Goal: Task Accomplishment & Management: Use online tool/utility

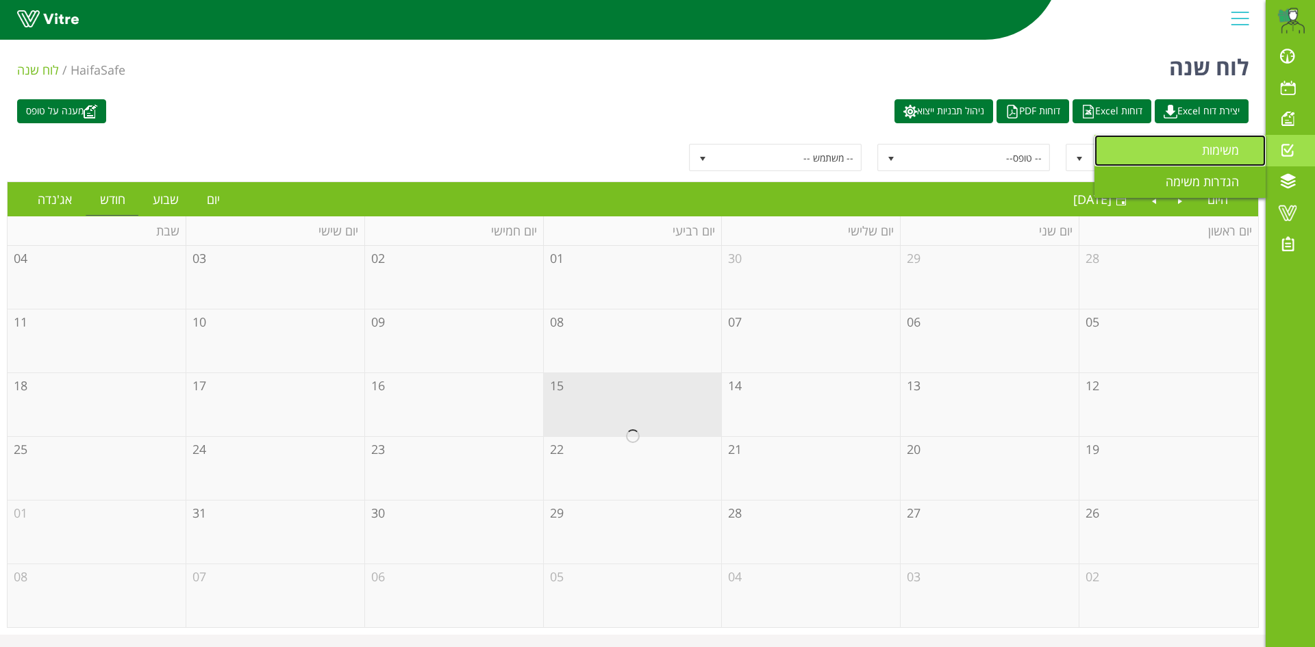
click at [1217, 148] on span "משימות" at bounding box center [1228, 150] width 53 height 16
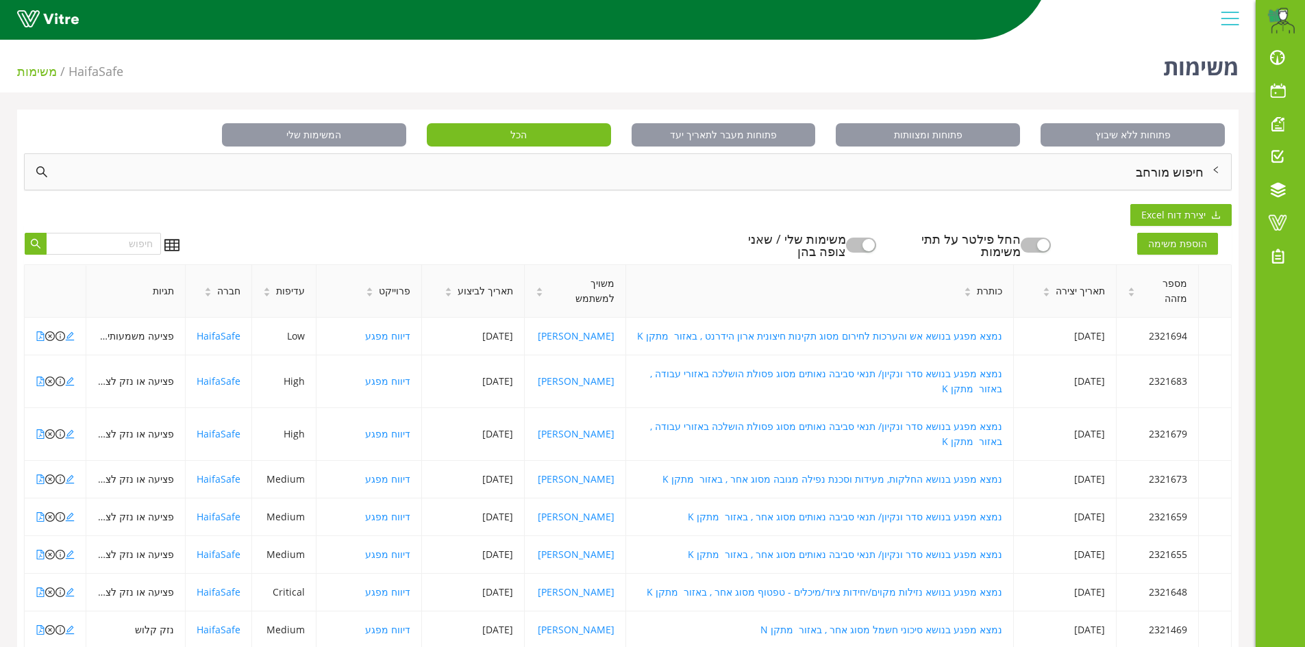
click at [1155, 170] on div "חיפוש מורחב" at bounding box center [628, 172] width 1206 height 36
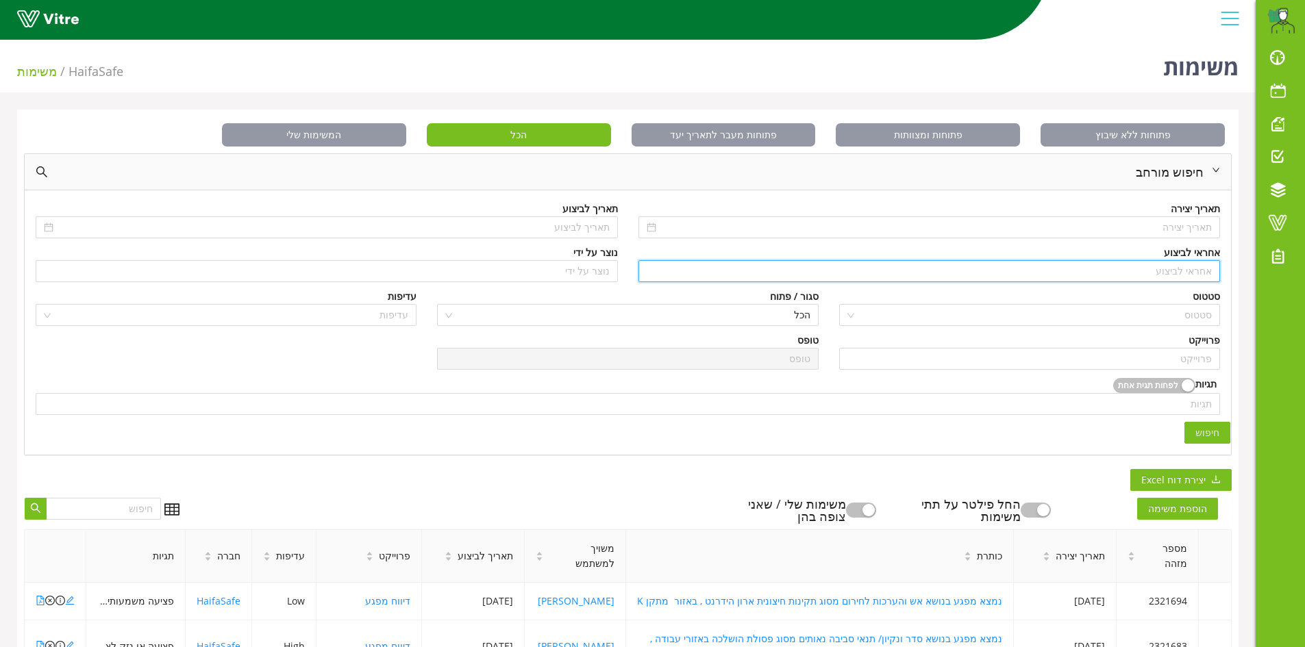
click at [1192, 273] on input "search" at bounding box center [930, 271] width 566 height 21
click at [1170, 293] on div "[PERSON_NAME]" at bounding box center [928, 298] width 566 height 15
type input "[PERSON_NAME]"
click at [1190, 360] on input "search" at bounding box center [1029, 359] width 364 height 21
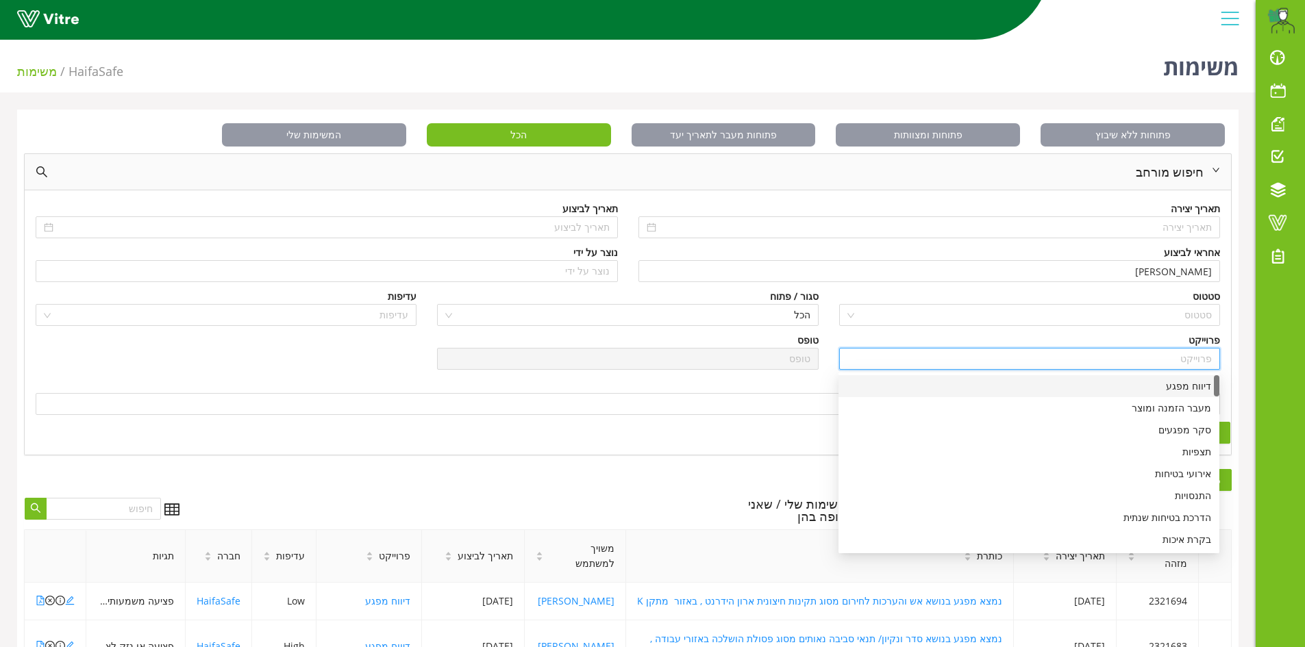
click at [1188, 386] on div "דיווח מפגע" at bounding box center [1029, 386] width 364 height 15
type input "דיווח מפגע"
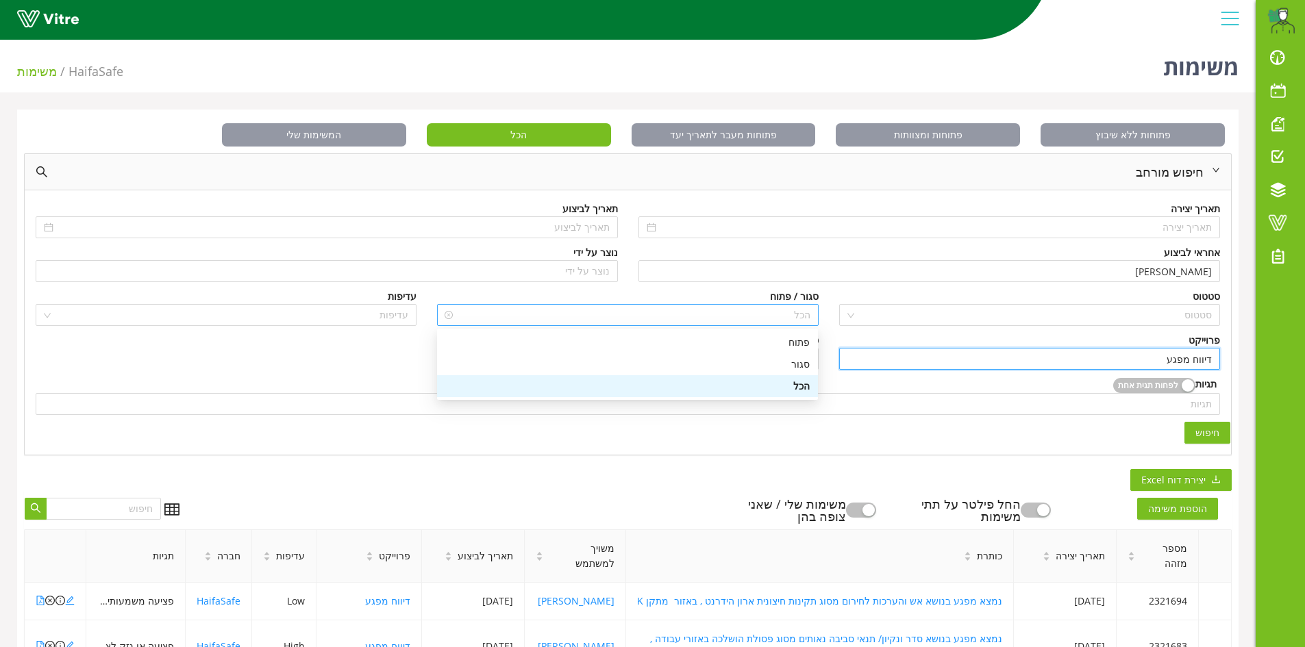
click at [805, 315] on span "הכל" at bounding box center [627, 315] width 364 height 21
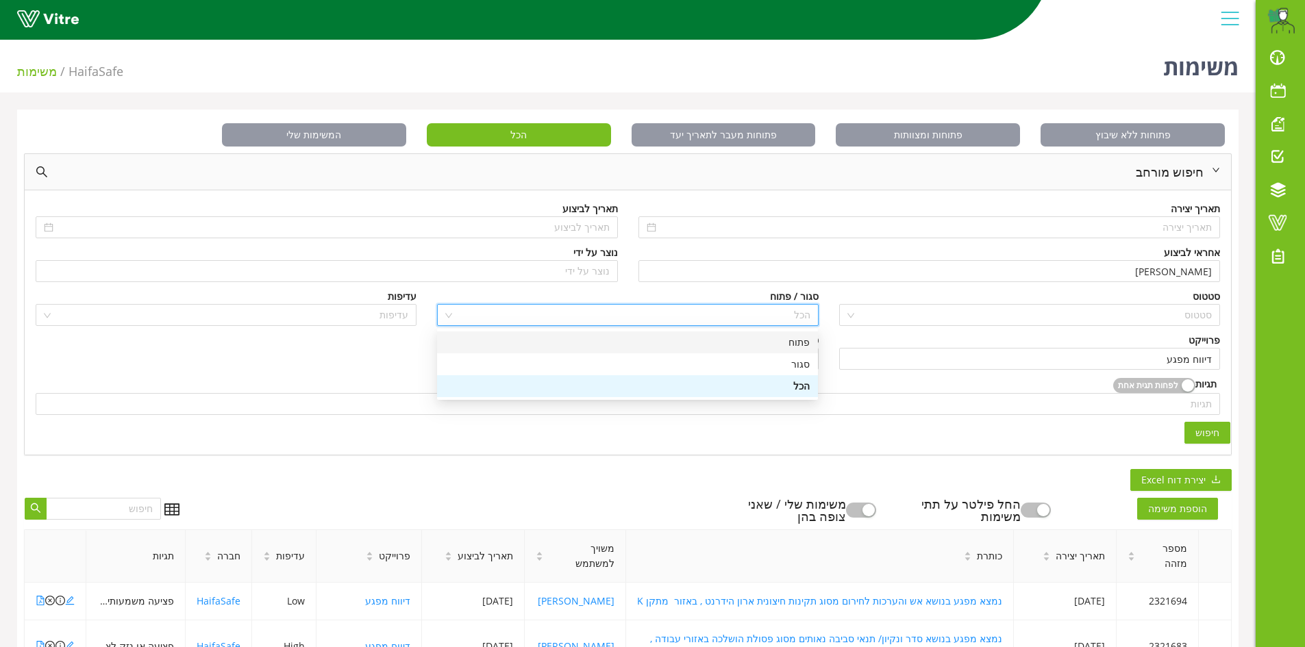
click at [808, 344] on div "פתוח" at bounding box center [627, 342] width 364 height 15
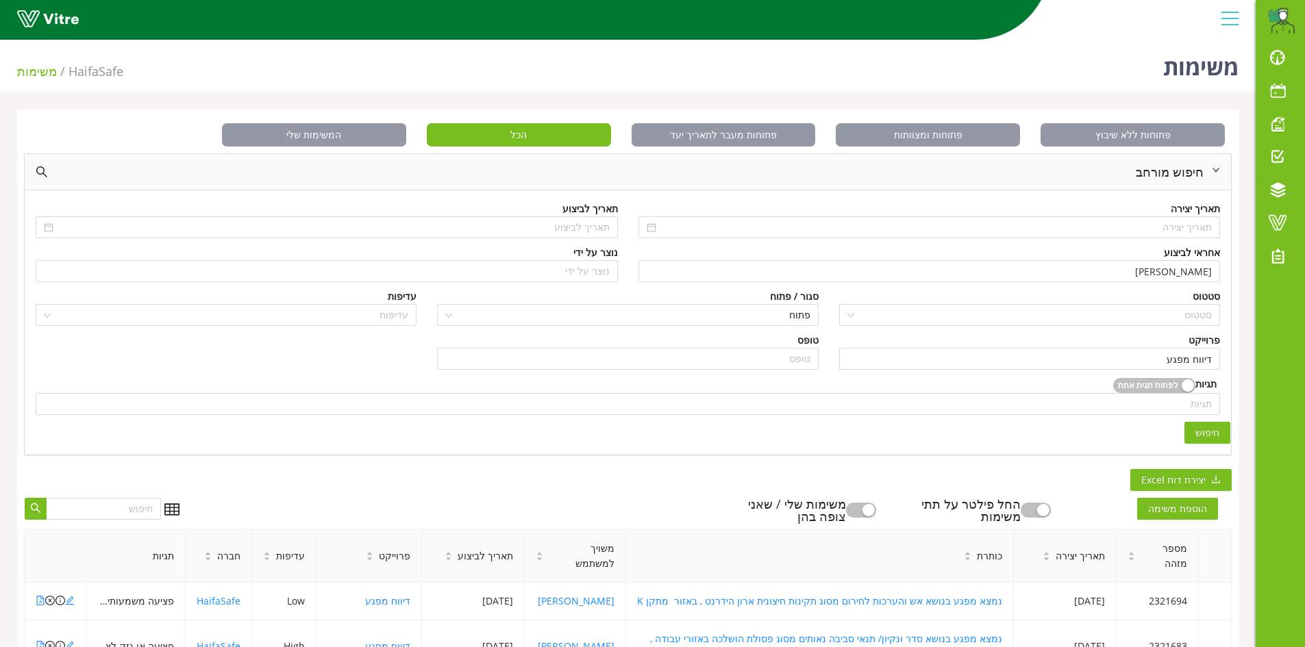
click at [1199, 427] on span "חיפוש" at bounding box center [1207, 432] width 24 height 15
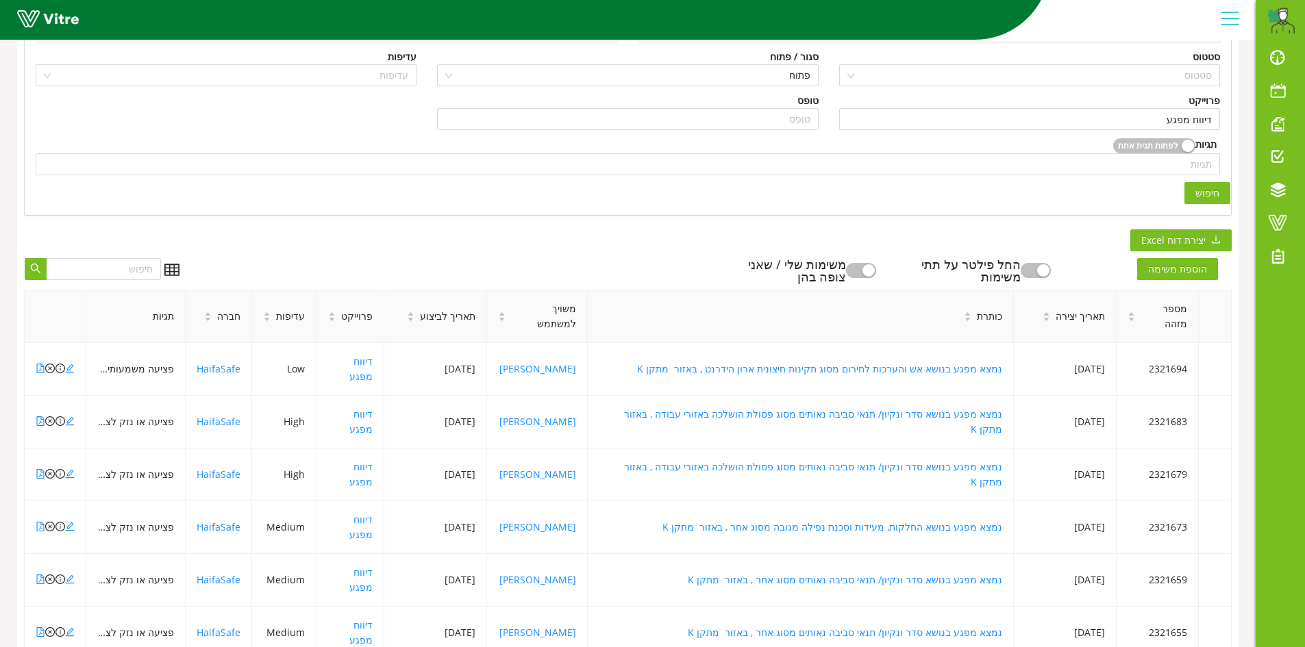
scroll to position [274, 0]
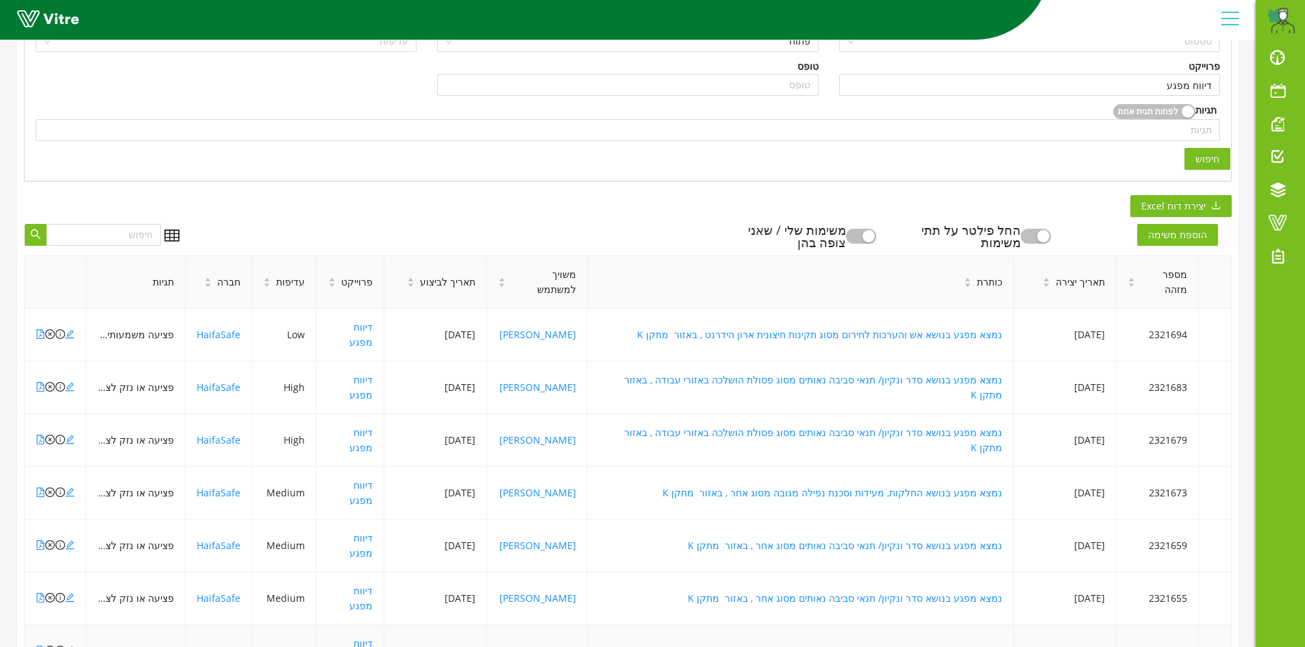
click at [40, 646] on icon "file-pdf" at bounding box center [41, 651] width 10 height 10
click at [40, 593] on icon "file-pdf" at bounding box center [41, 598] width 10 height 10
click at [38, 541] on icon "file-pdf" at bounding box center [41, 546] width 10 height 10
click at [42, 488] on icon "file-pdf" at bounding box center [41, 493] width 10 height 10
click at [35, 414] on td at bounding box center [56, 440] width 62 height 53
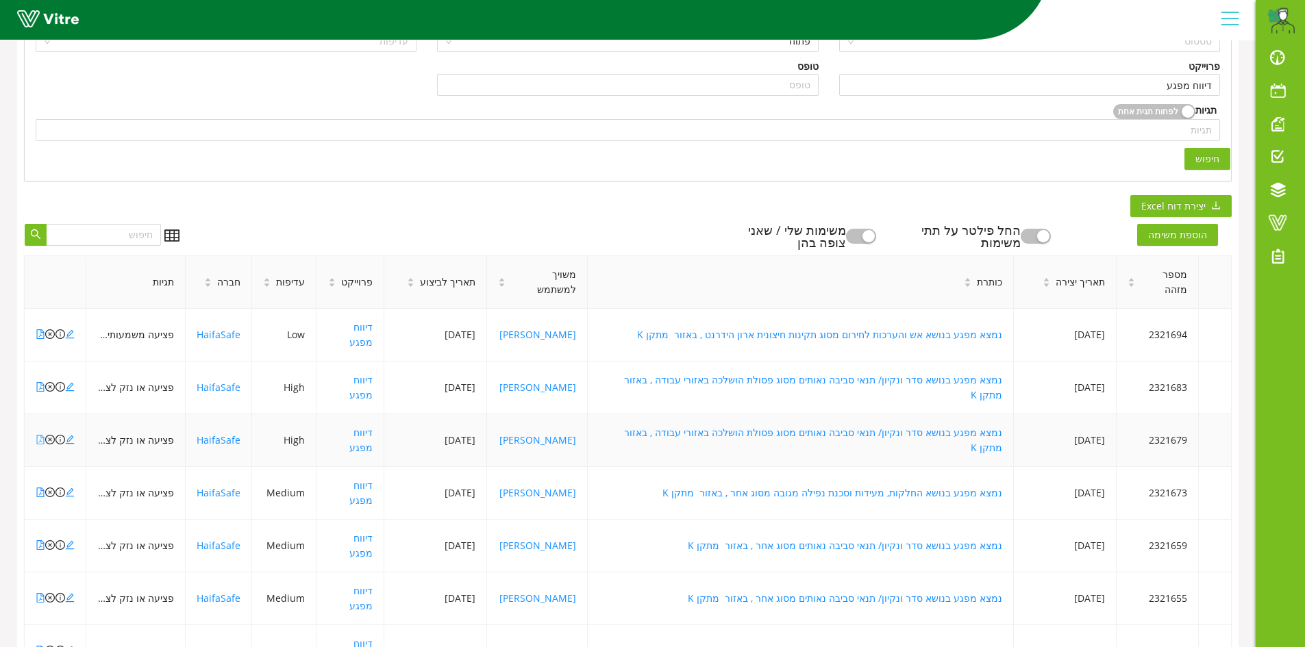
click at [42, 435] on icon "file-pdf" at bounding box center [41, 440] width 10 height 10
click at [38, 382] on icon "file-pdf" at bounding box center [41, 387] width 10 height 10
click at [40, 330] on icon "file-pdf" at bounding box center [41, 335] width 10 height 10
